Goal: Task Accomplishment & Management: Use online tool/utility

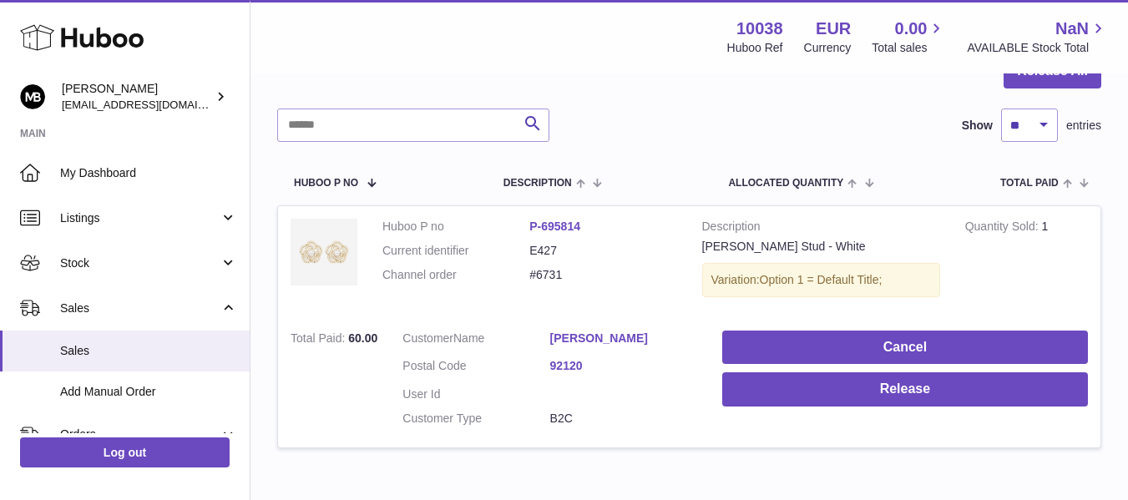
scroll to position [200, 0]
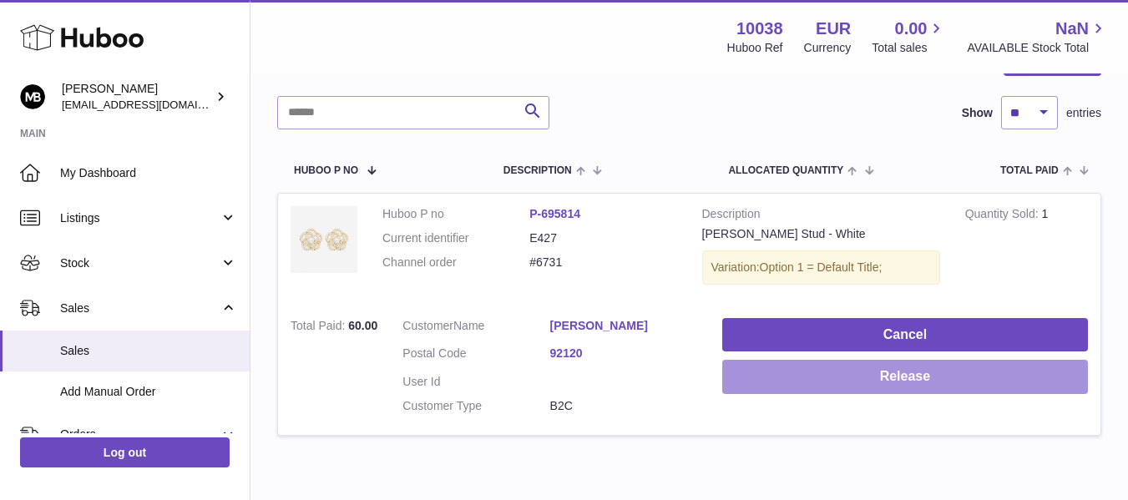
click at [827, 372] on button "Release" at bounding box center [905, 377] width 366 height 34
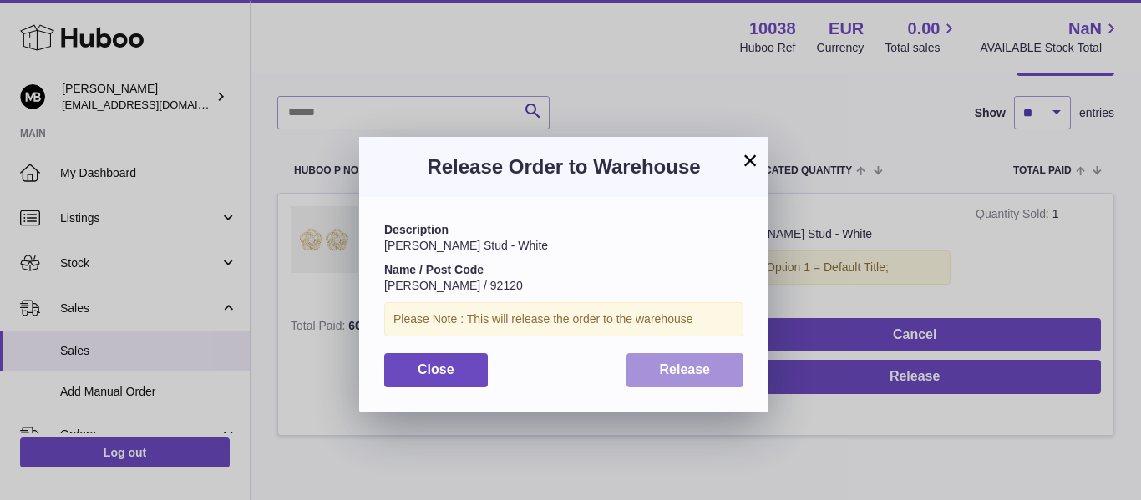
click at [693, 366] on span "Release" at bounding box center [685, 369] width 51 height 14
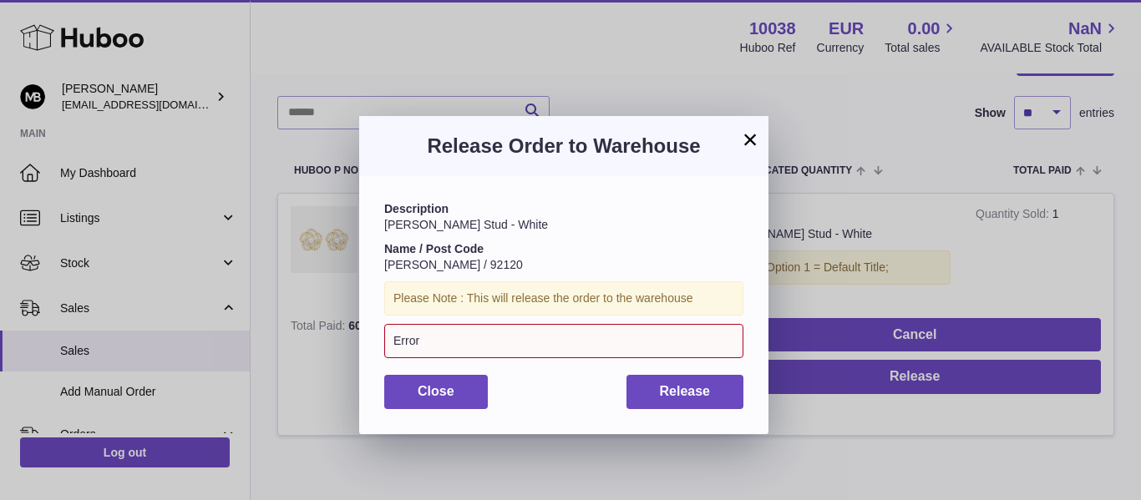
click at [750, 144] on button "×" at bounding box center [750, 139] width 20 height 20
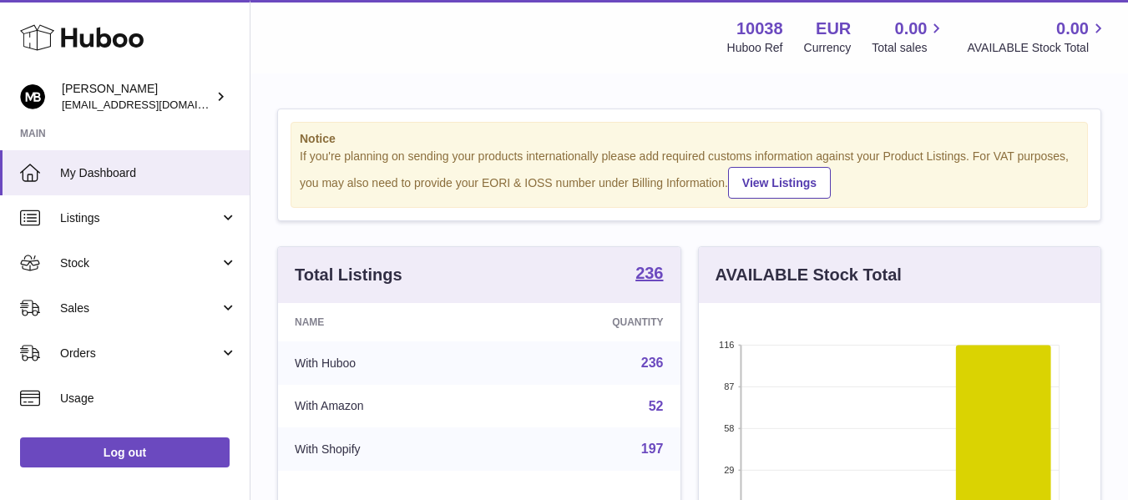
scroll to position [261, 402]
click at [611, 119] on div "Notice If you're planning on sending your products internationally please add r…" at bounding box center [689, 164] width 823 height 111
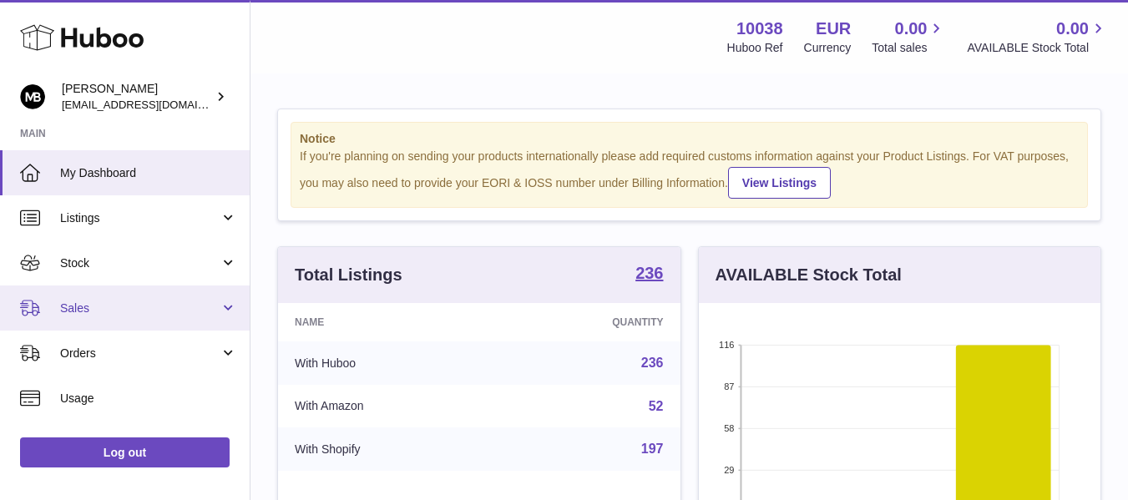
click at [109, 319] on link "Sales" at bounding box center [125, 308] width 250 height 45
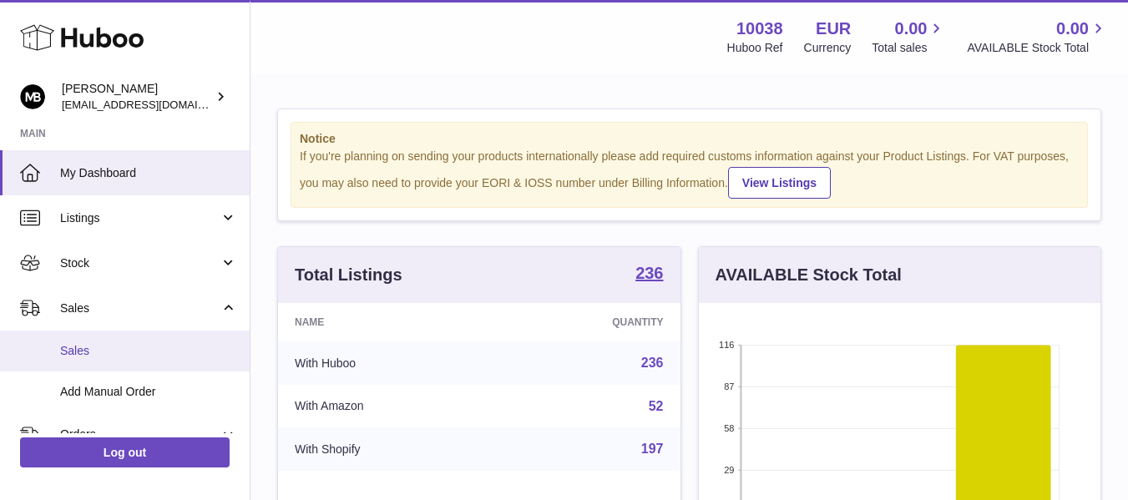
click at [90, 357] on span "Sales" at bounding box center [148, 351] width 177 height 16
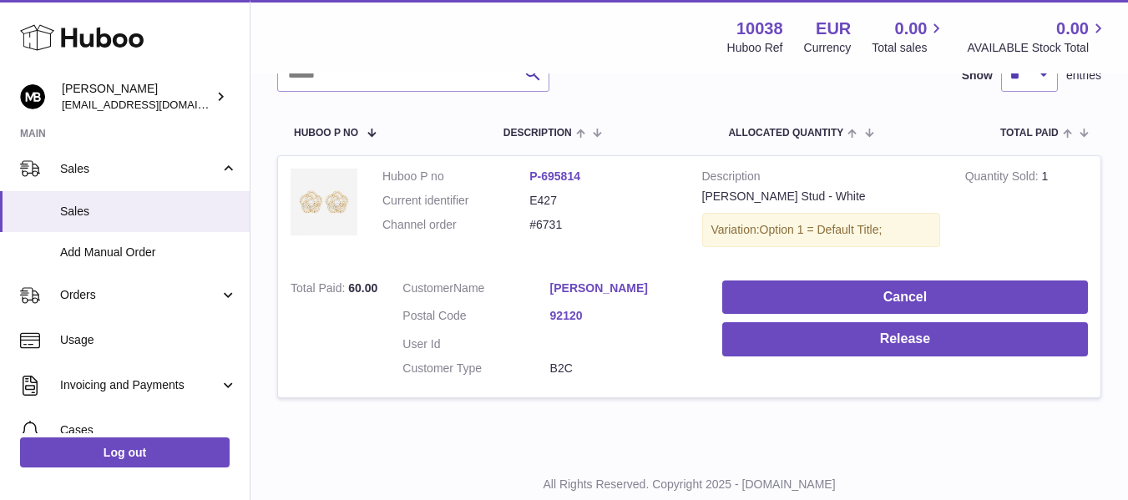
scroll to position [278, 0]
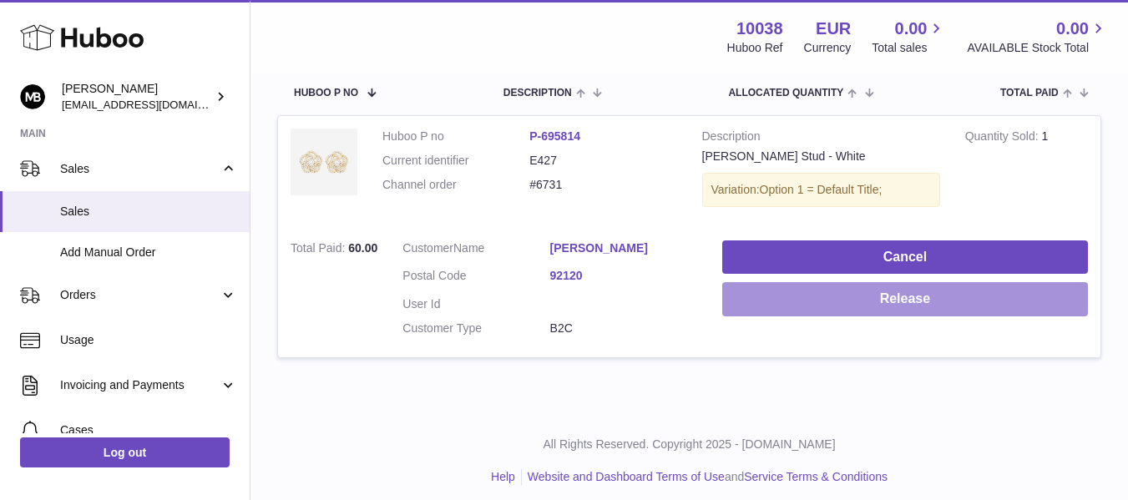
click at [737, 315] on button "Release" at bounding box center [905, 299] width 366 height 34
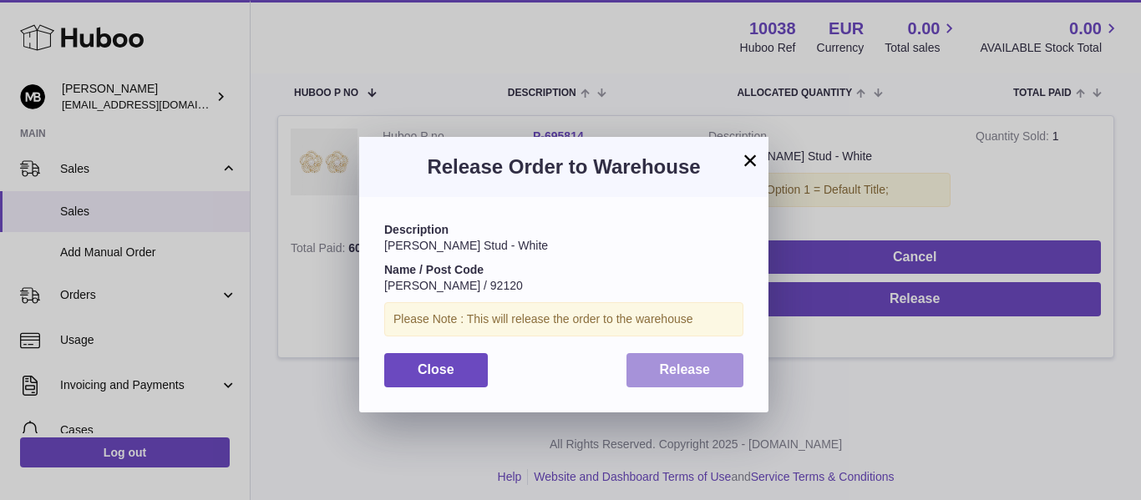
click at [667, 378] on button "Release" at bounding box center [685, 370] width 118 height 34
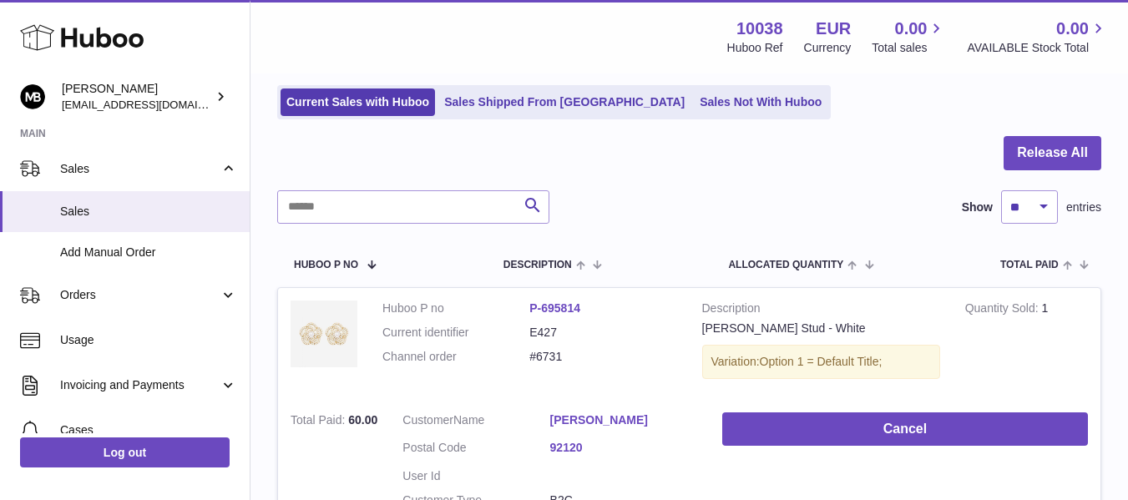
scroll to position [139, 0]
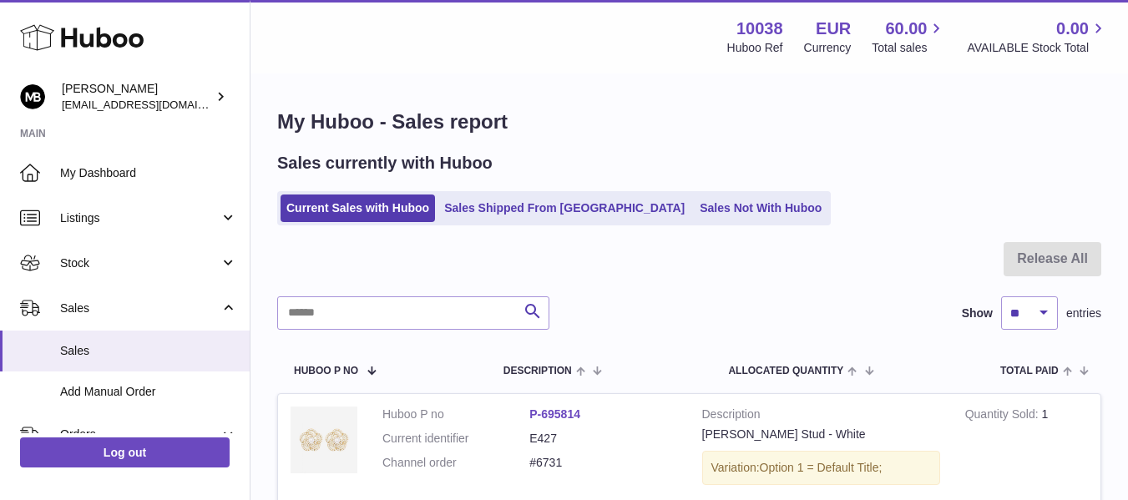
click at [594, 151] on div "My Huboo - Sales report Sales currently with Huboo Current Sales with Huboo Sal…" at bounding box center [690, 382] width 878 height 615
click at [632, 127] on h1 "My Huboo - Sales report" at bounding box center [689, 122] width 824 height 27
click at [843, 128] on h1 "My Huboo - Sales report" at bounding box center [689, 122] width 824 height 27
click at [841, 129] on h1 "My Huboo - Sales report" at bounding box center [689, 122] width 824 height 27
click at [600, 119] on h1 "My Huboo - Sales report" at bounding box center [689, 122] width 824 height 27
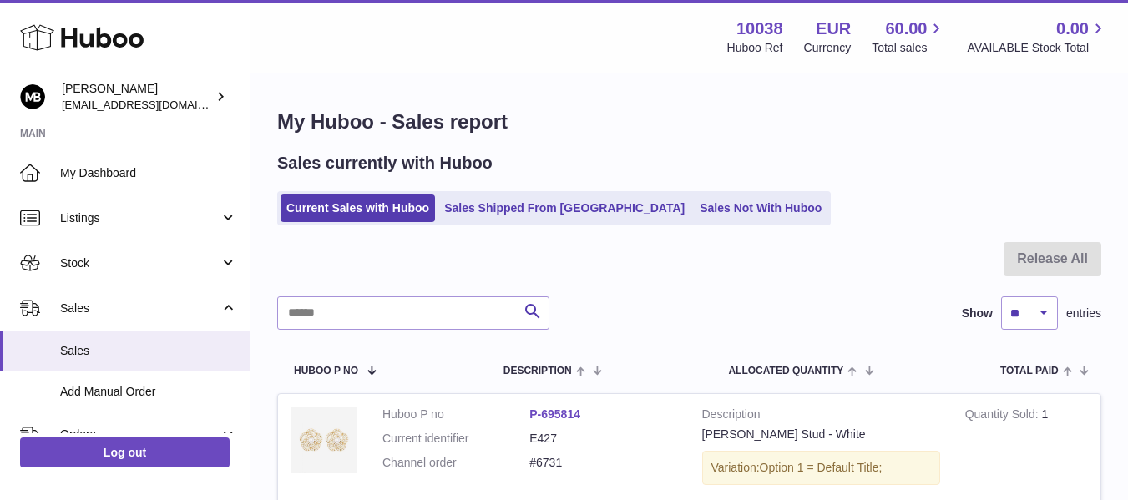
click at [872, 190] on div "Sales currently with Huboo Current Sales with Huboo Sales Shipped From [GEOGRAP…" at bounding box center [689, 188] width 824 height 73
